Goal: Task Accomplishment & Management: Use online tool/utility

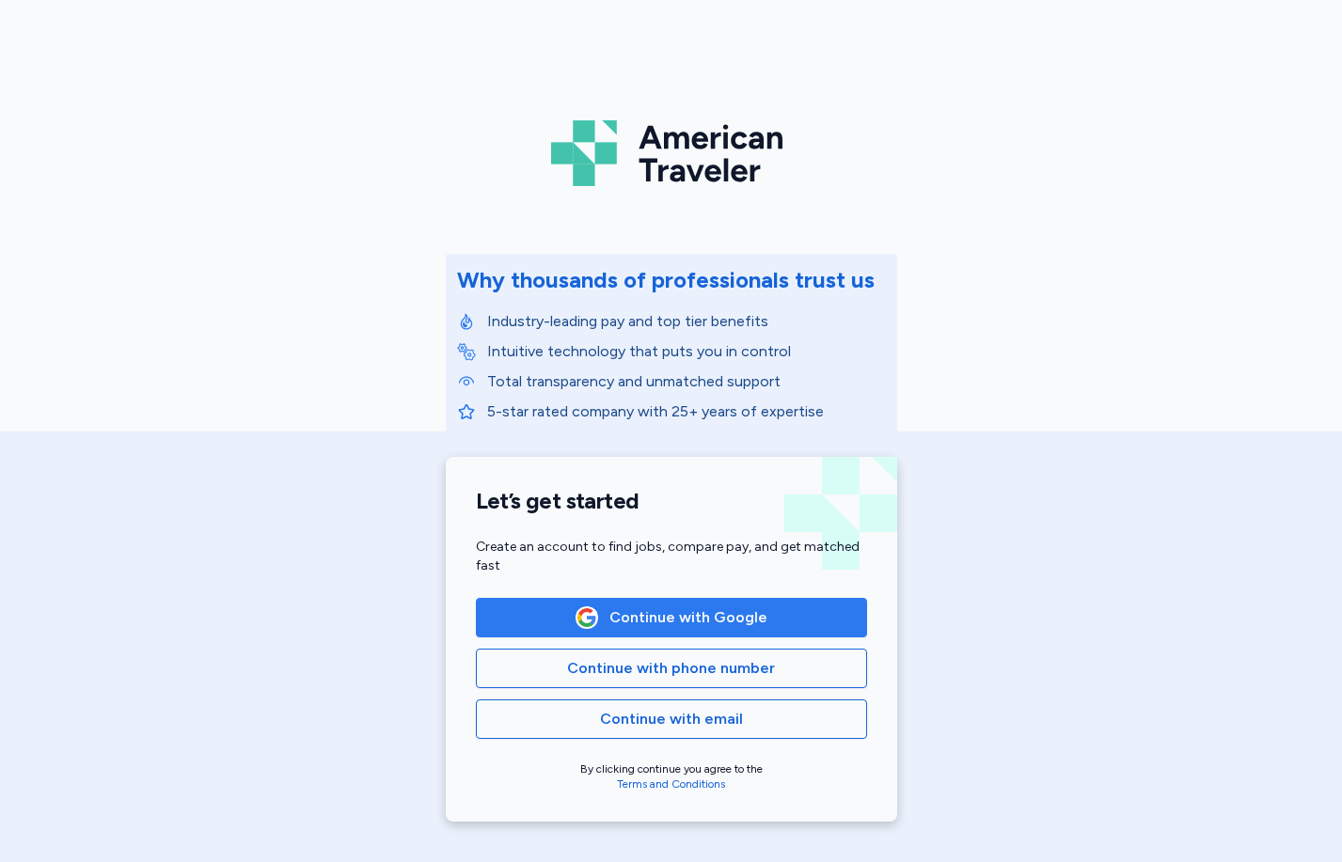
click at [604, 616] on span "Continue with Google" at bounding box center [671, 617] width 192 height 23
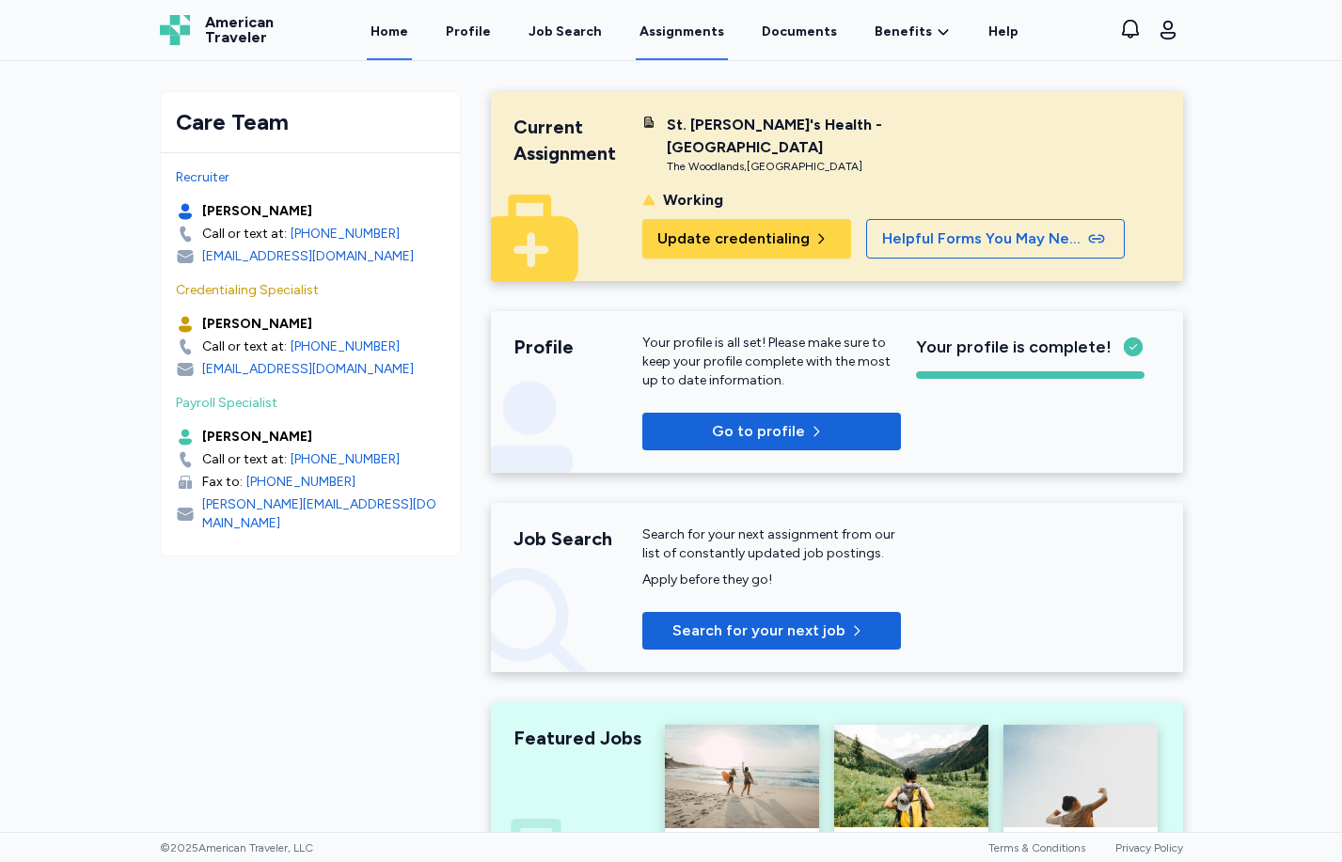
click at [700, 26] on link "Assignments" at bounding box center [682, 31] width 92 height 58
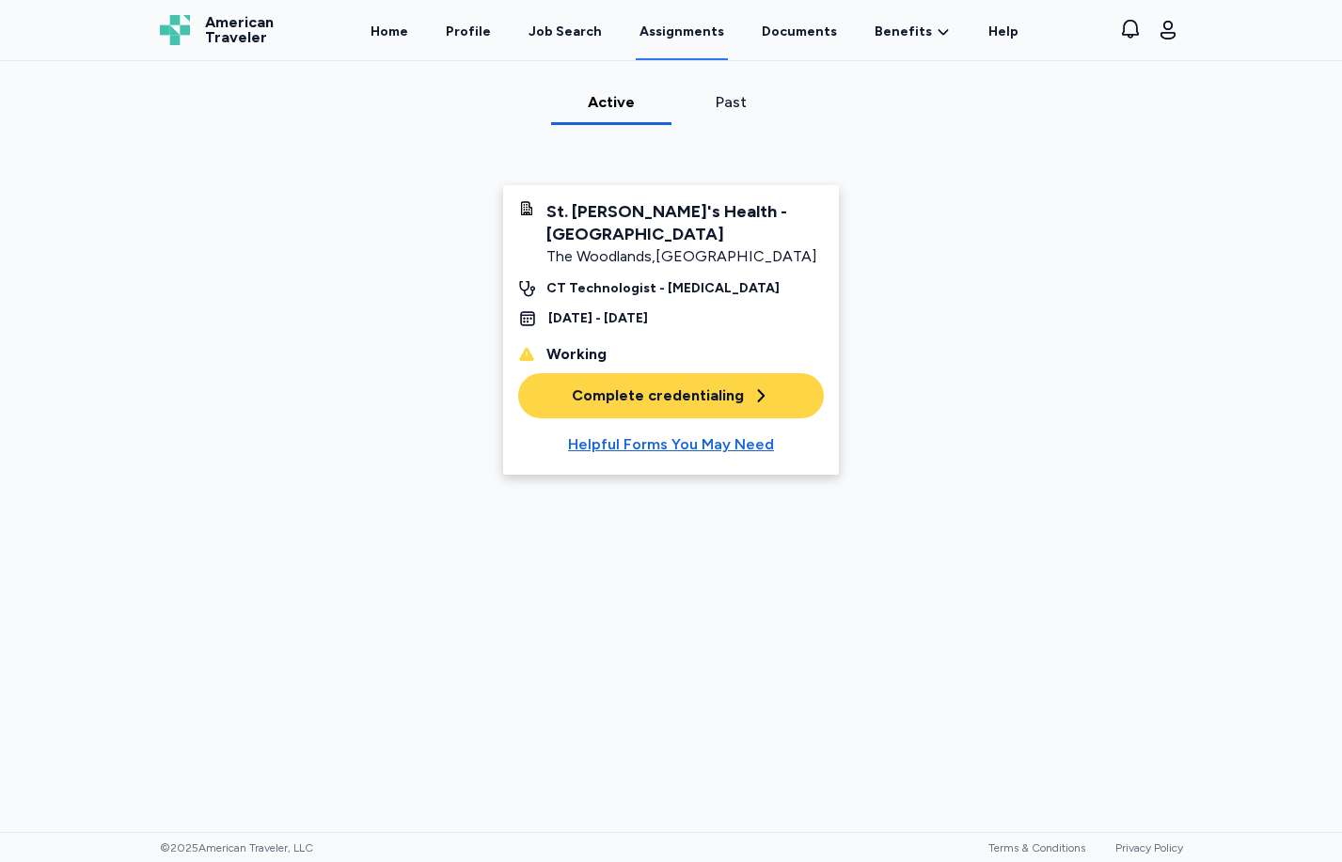
click at [722, 102] on div "Past" at bounding box center [731, 102] width 105 height 23
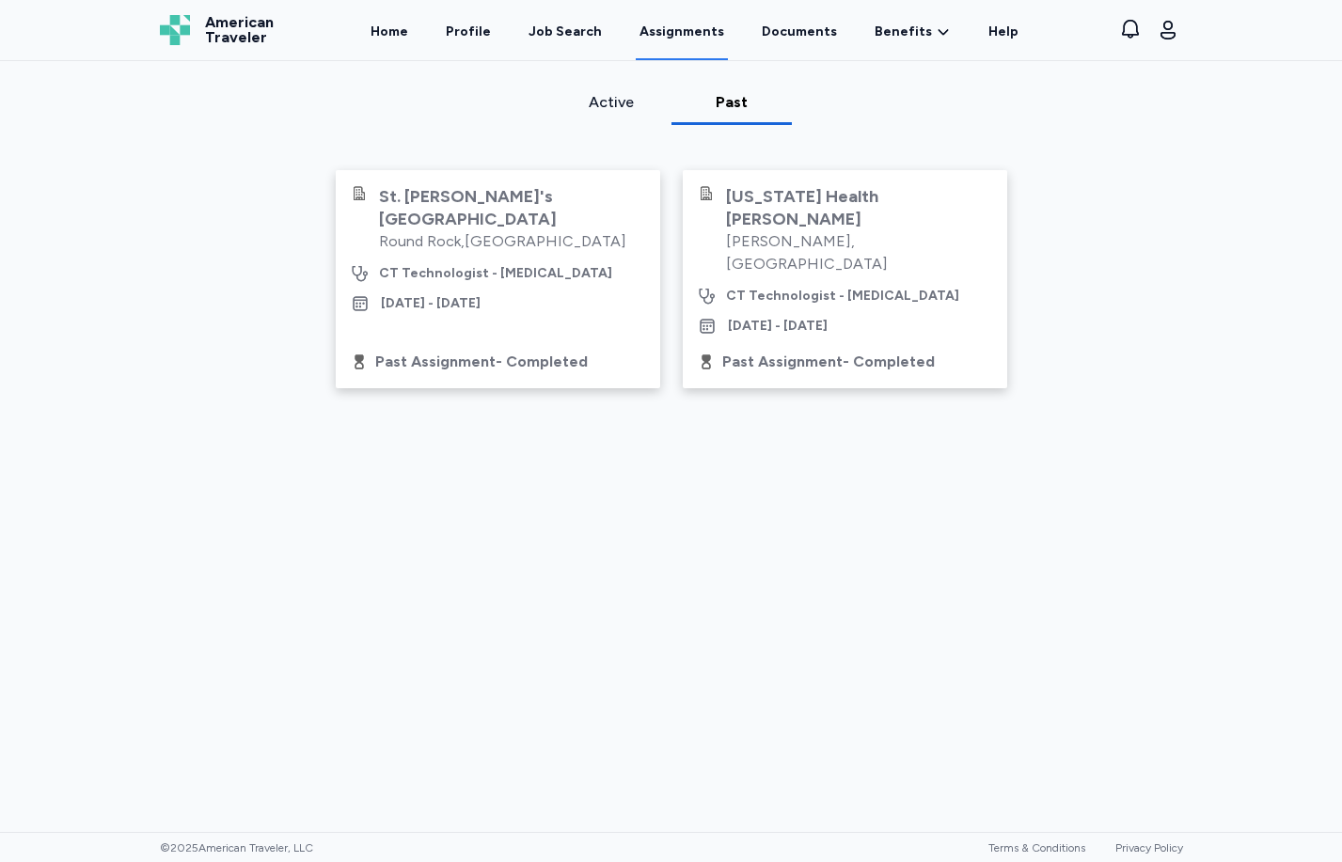
click at [602, 103] on div "Active" at bounding box center [610, 102] width 105 height 23
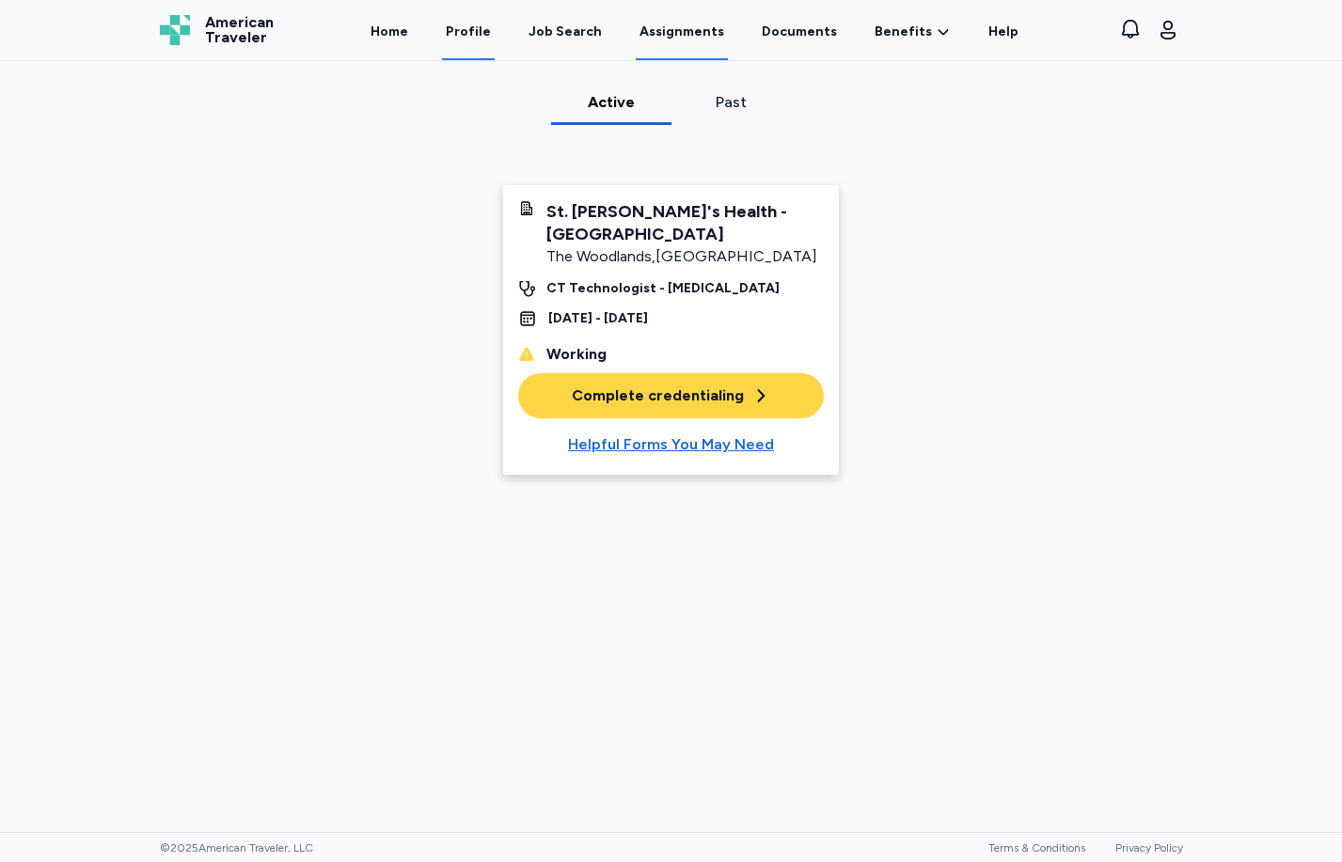
click at [481, 28] on link "Profile" at bounding box center [468, 31] width 53 height 58
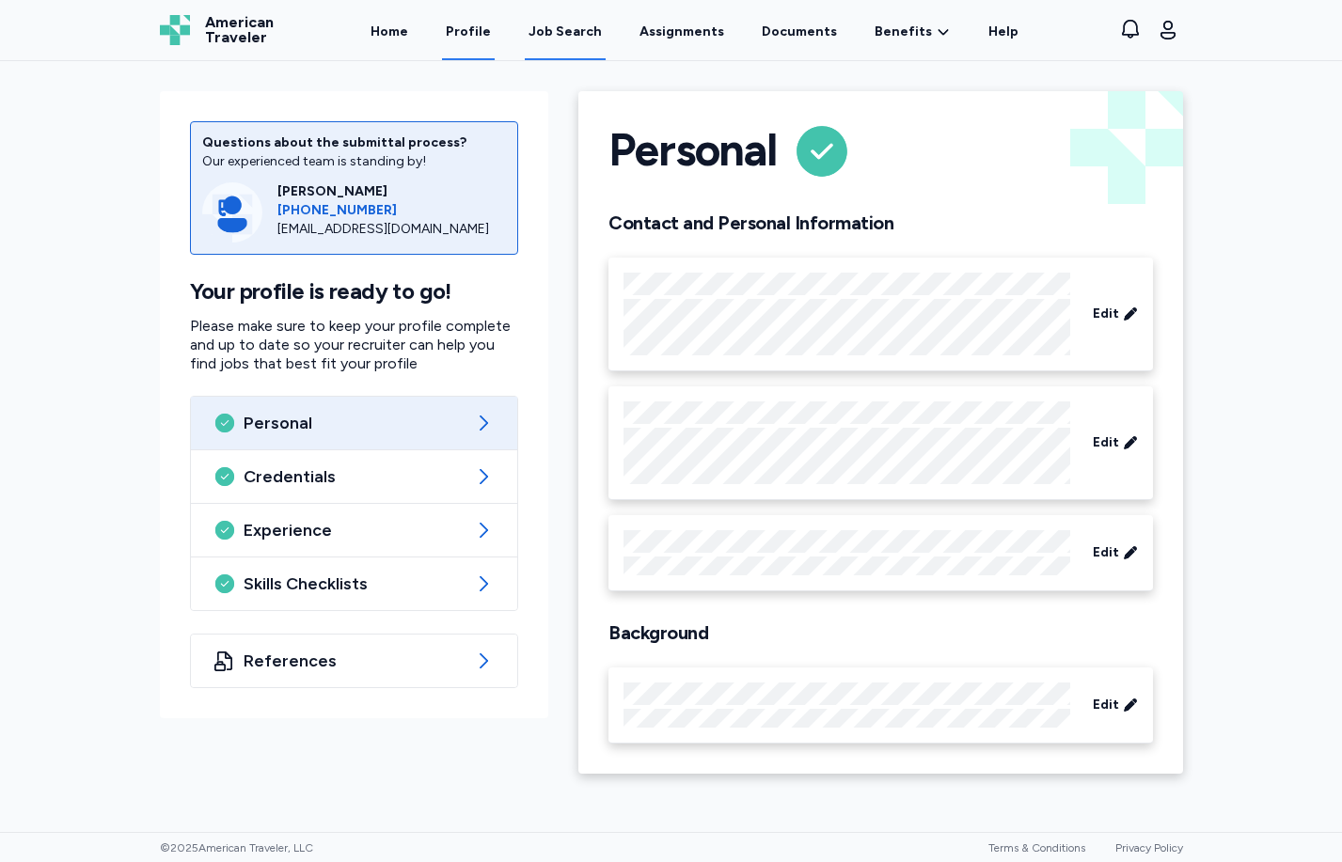
click at [578, 24] on div "Job Search" at bounding box center [564, 32] width 73 height 19
click at [578, 29] on div "Job Search" at bounding box center [564, 32] width 73 height 19
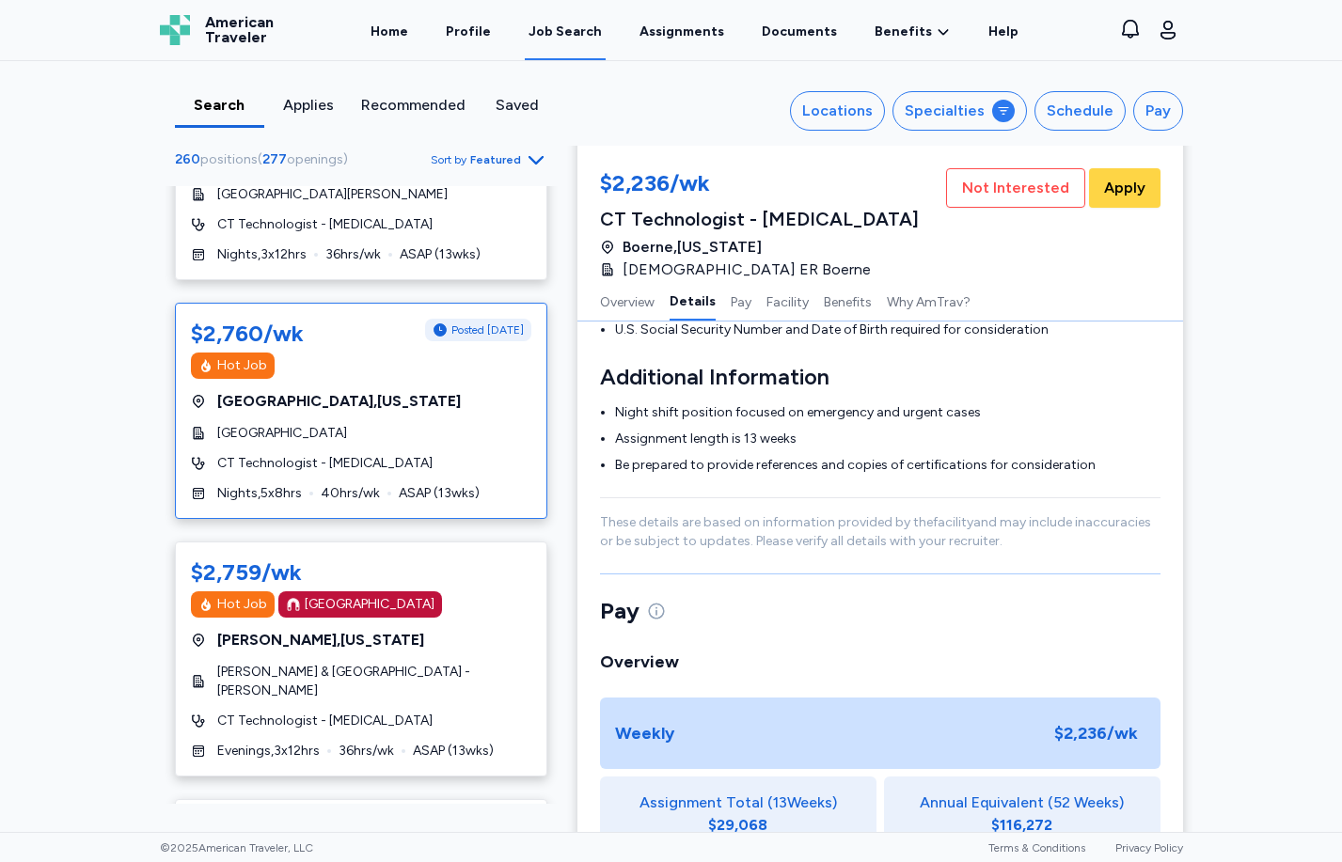
scroll to position [2915, 0]
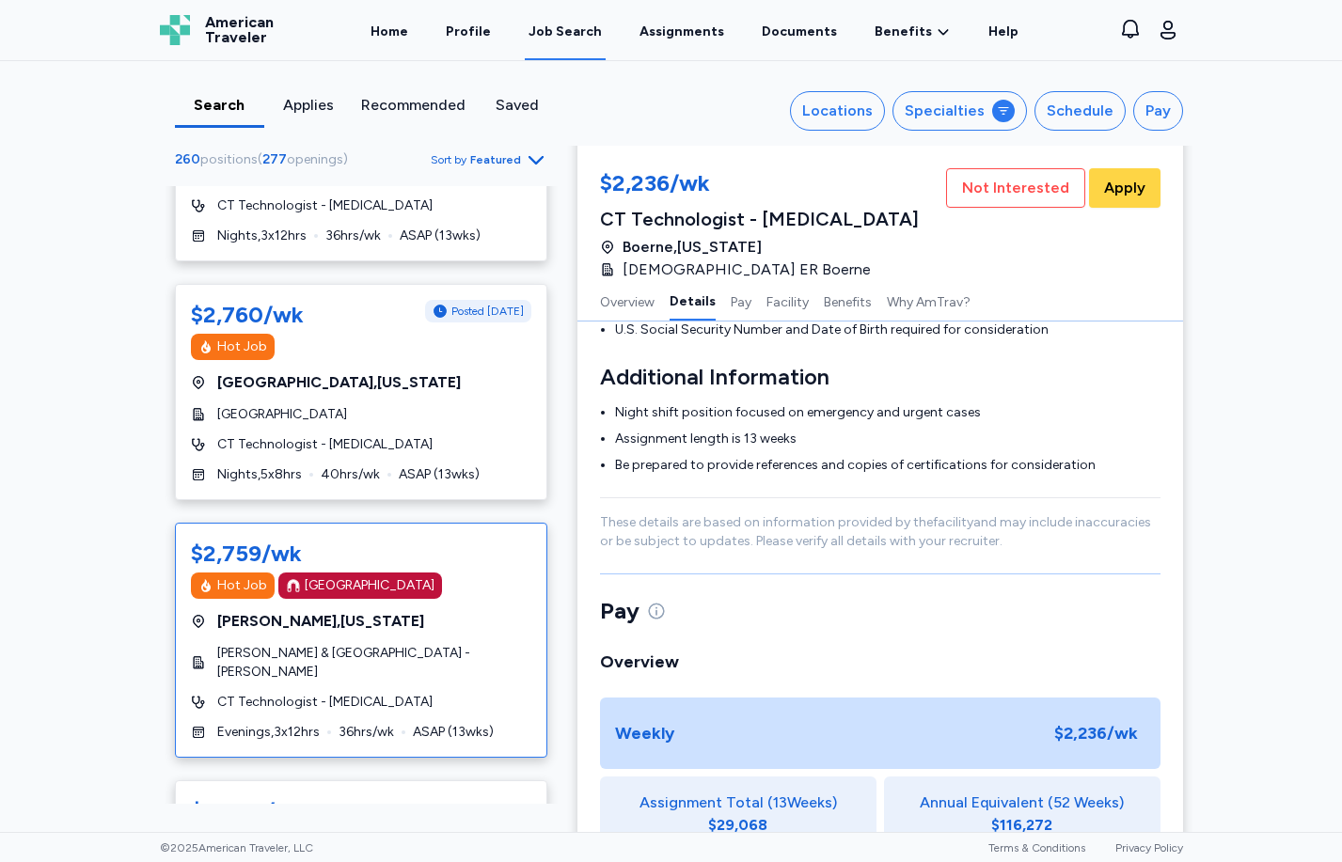
click at [460, 573] on div "Hot Job [GEOGRAPHIC_DATA]" at bounding box center [361, 586] width 340 height 26
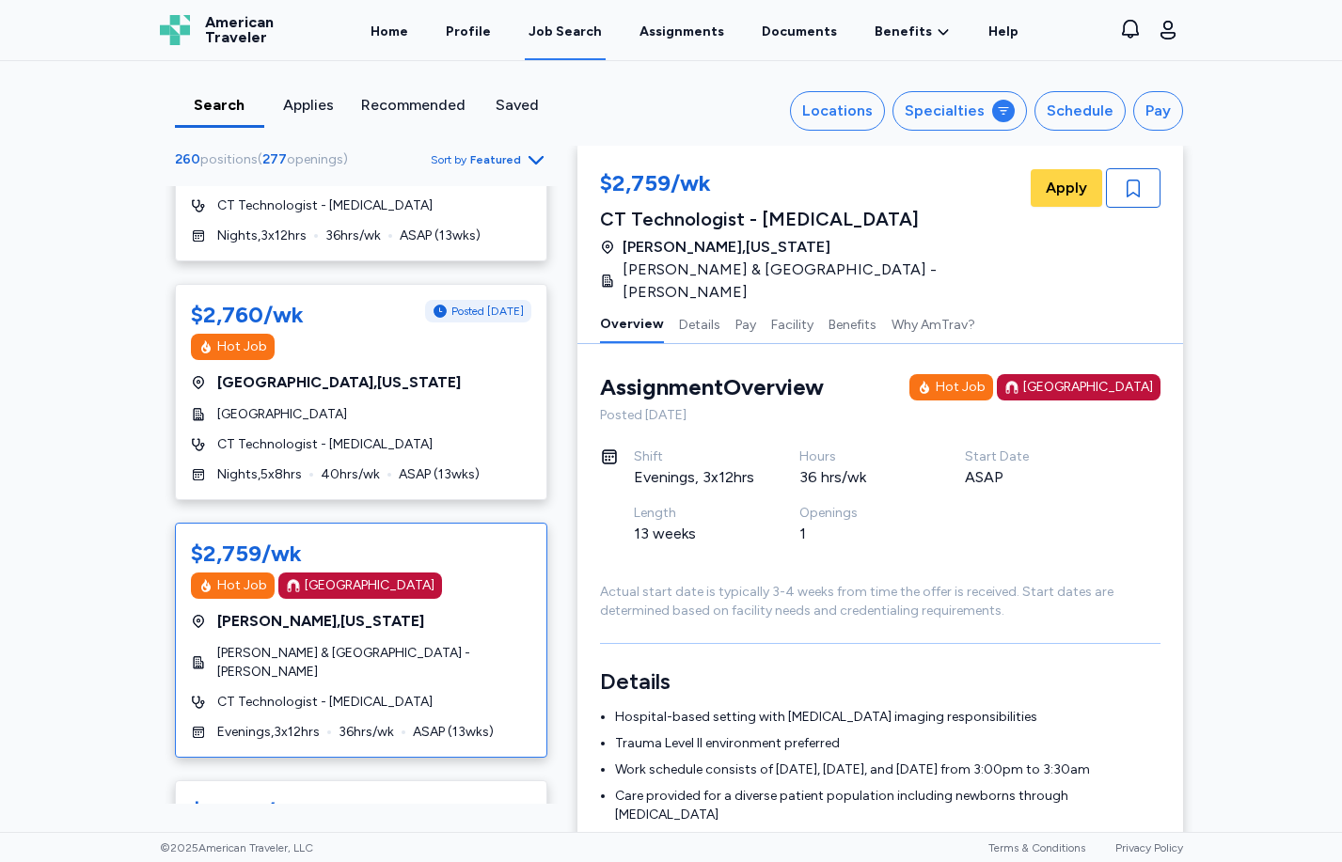
click at [457, 573] on div "Hot Job [GEOGRAPHIC_DATA]" at bounding box center [361, 586] width 340 height 26
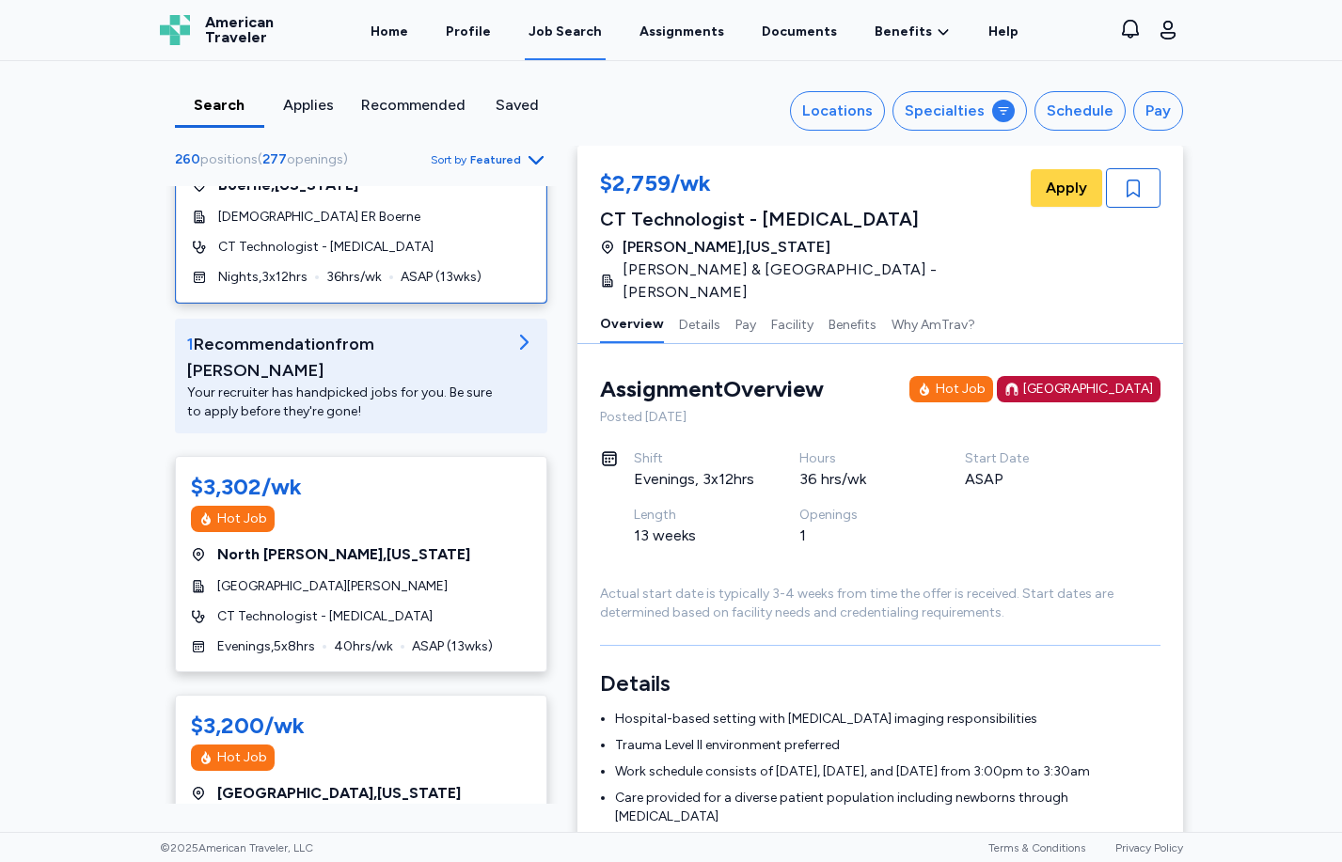
scroll to position [0, 0]
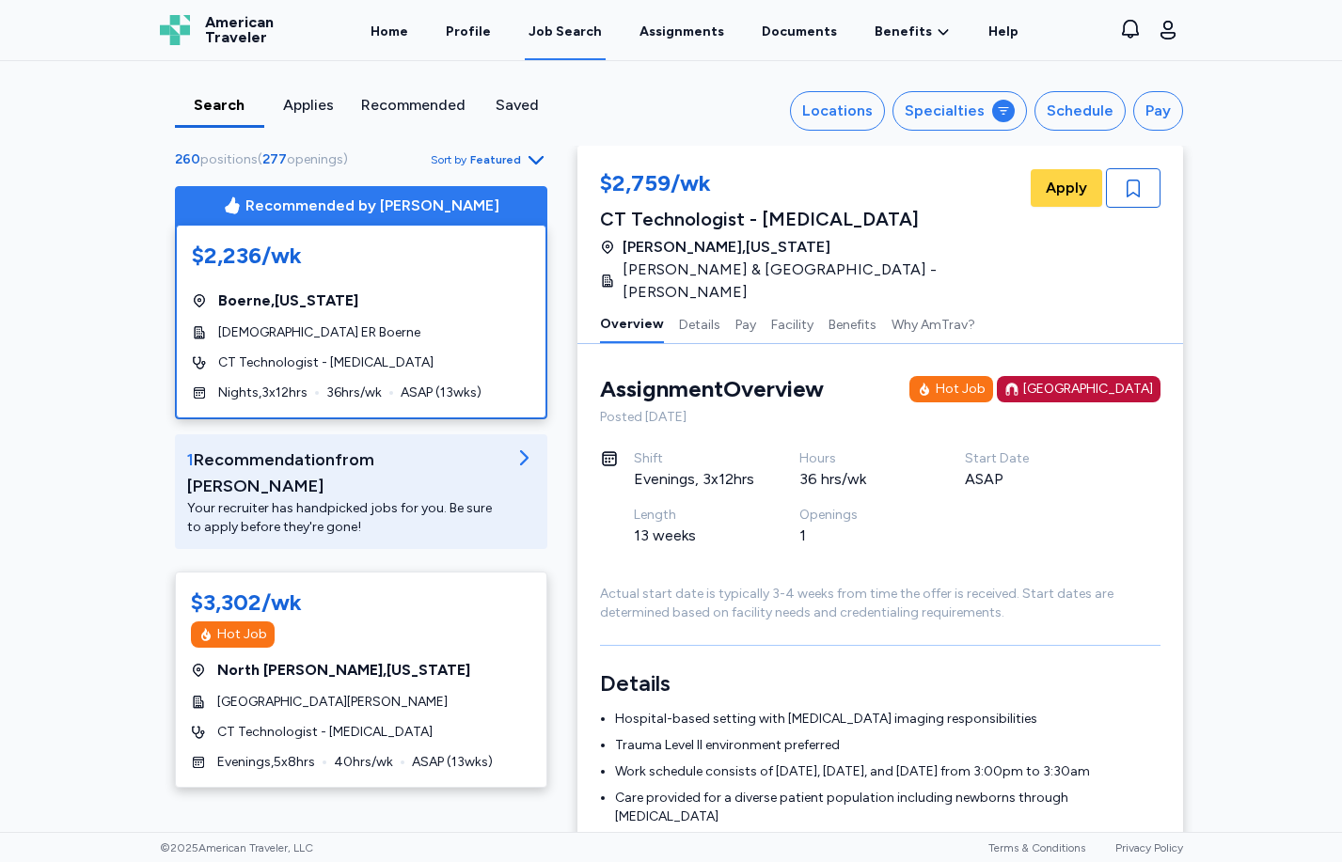
click at [344, 274] on div "$2,236/wk" at bounding box center [361, 260] width 338 height 38
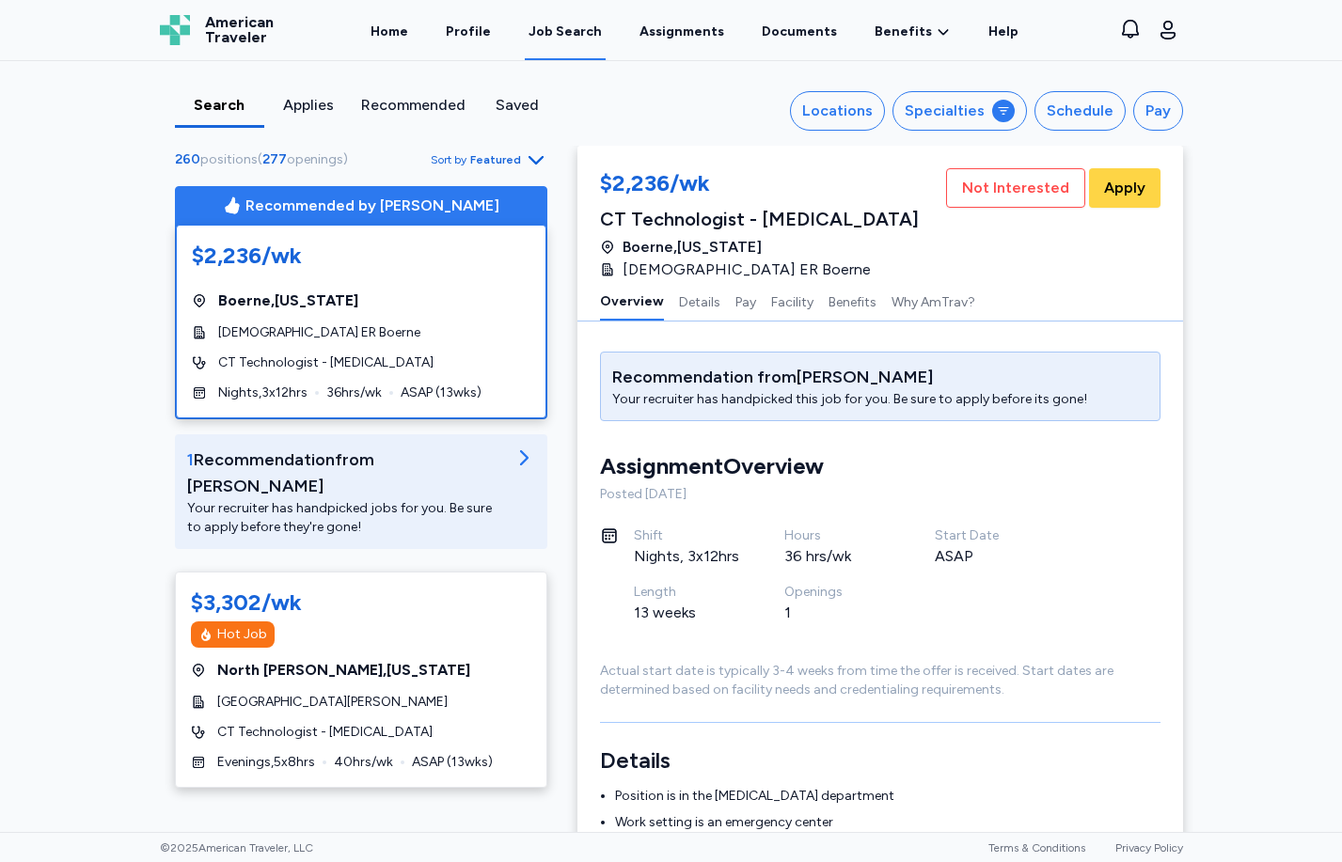
scroll to position [2, 0]
click at [685, 266] on span "[DEMOGRAPHIC_DATA] ER Boerne" at bounding box center [746, 270] width 248 height 23
copy span "[DEMOGRAPHIC_DATA] ER Boerne"
